Goal: Task Accomplishment & Management: Manage account settings

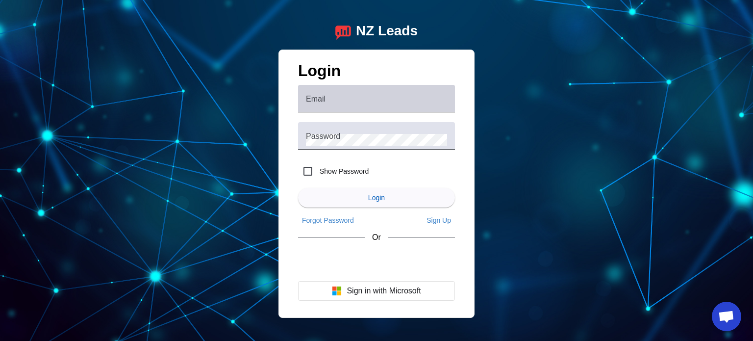
click at [353, 100] on input "Email" at bounding box center [376, 103] width 141 height 12
type input "o"
type input "[EMAIL_ADDRESS][DOMAIN_NAME]"
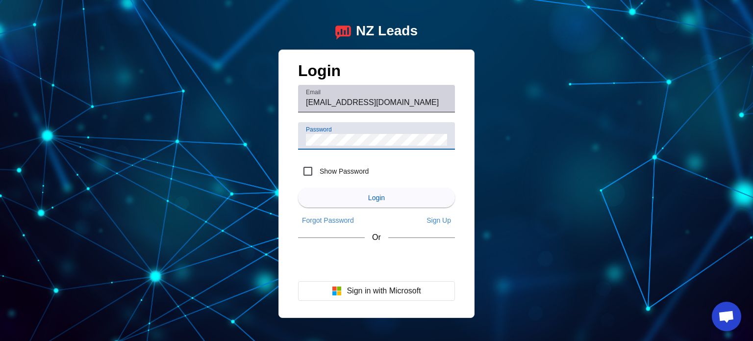
click at [298, 188] on button "Login" at bounding box center [376, 198] width 157 height 20
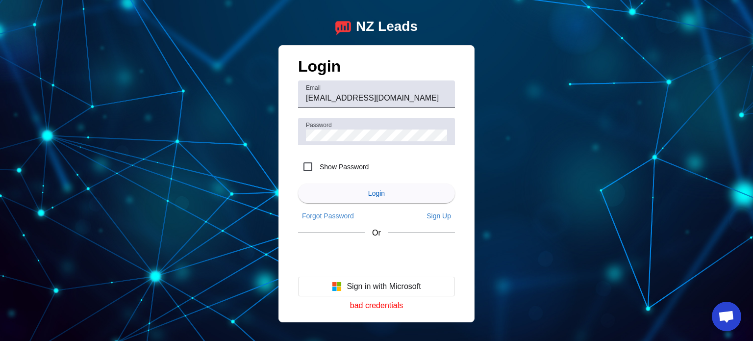
click at [147, 162] on div "NZ Leads Login Email theivybuilders@gmail.com Password Show Password Login Forg…" at bounding box center [376, 170] width 753 height 341
click at [304, 170] on input "Show Password" at bounding box center [308, 167] width 20 height 20
checkbox input "true"
click at [286, 122] on div "Login Email theivybuilders@gmail.com Password Show Password Login Forgot Passwo…" at bounding box center [377, 184] width 196 height 278
click at [298, 183] on button "Login" at bounding box center [376, 193] width 157 height 20
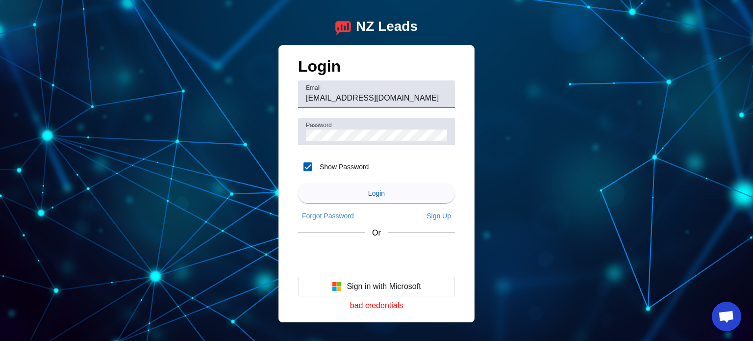
click at [173, 253] on div "NZ Leads Login Email theivybuilders@gmail.com Password Show Password Login Forg…" at bounding box center [376, 170] width 753 height 341
click at [288, 129] on div "Login Email theivybuilders@gmail.com Password Show Password Login Forgot Passwo…" at bounding box center [377, 184] width 196 height 278
click at [298, 183] on button "Login" at bounding box center [376, 193] width 157 height 20
click at [259, 125] on div "NZ Leads Login Email theivybuilders@gmail.com Password Show Password Login Forg…" at bounding box center [376, 170] width 753 height 341
click at [298, 183] on button "Login" at bounding box center [376, 193] width 157 height 20
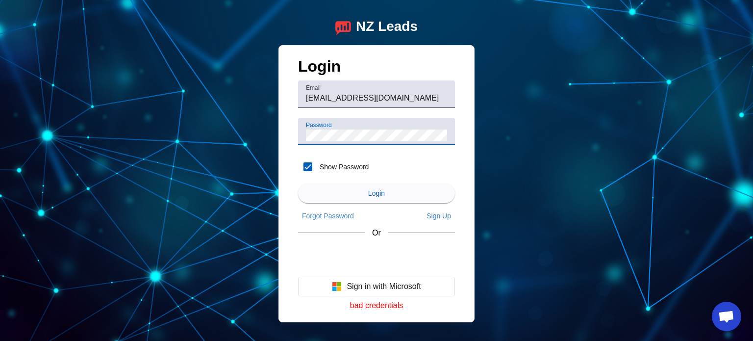
click at [291, 128] on div "Login Email theivybuilders@gmail.com Password Show Password Login Forgot Passwo…" at bounding box center [377, 184] width 196 height 278
click at [298, 183] on button "Login" at bounding box center [376, 193] width 157 height 20
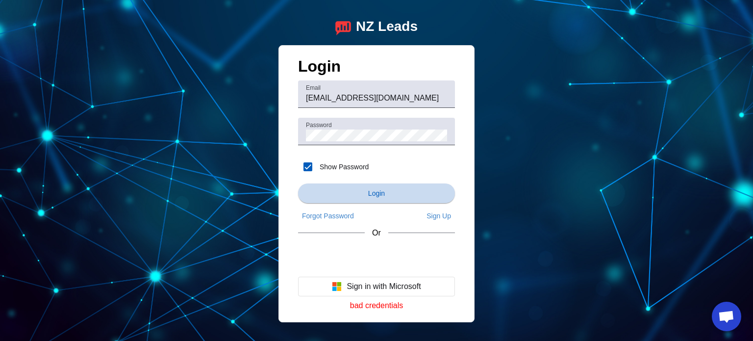
click at [361, 200] on span "submit" at bounding box center [376, 193] width 157 height 24
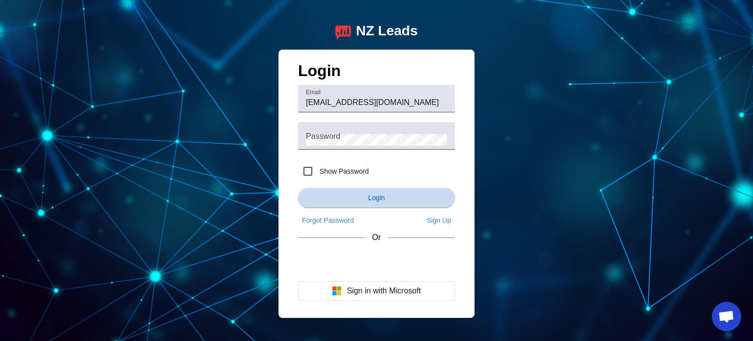
click at [381, 205] on span "submit" at bounding box center [376, 198] width 157 height 24
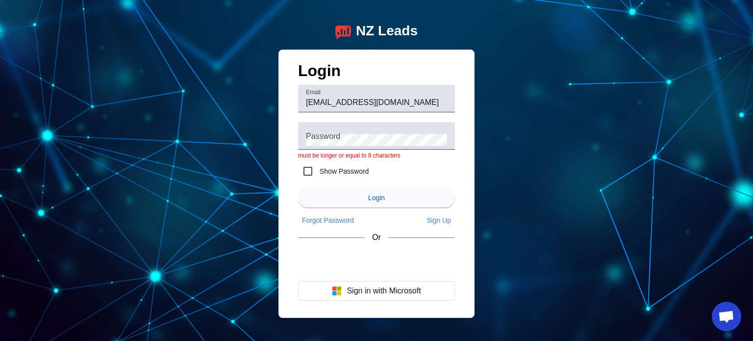
click at [141, 60] on div "NZ Leads Login Email theivybuilders@gmail.com Password must be longer or equal …" at bounding box center [376, 170] width 753 height 341
click at [298, 188] on button "Login" at bounding box center [376, 198] width 157 height 20
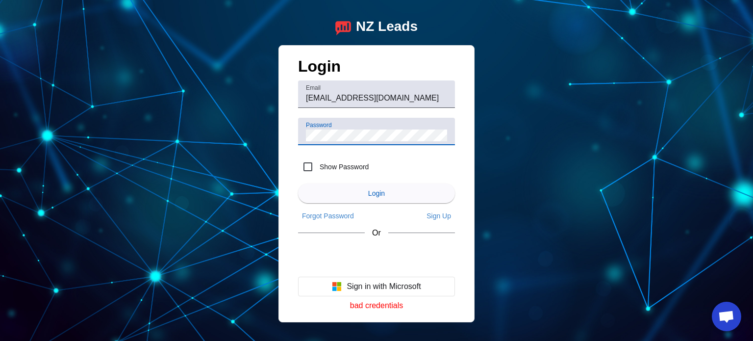
click at [298, 183] on button "Login" at bounding box center [376, 193] width 157 height 20
